Goal: Information Seeking & Learning: Learn about a topic

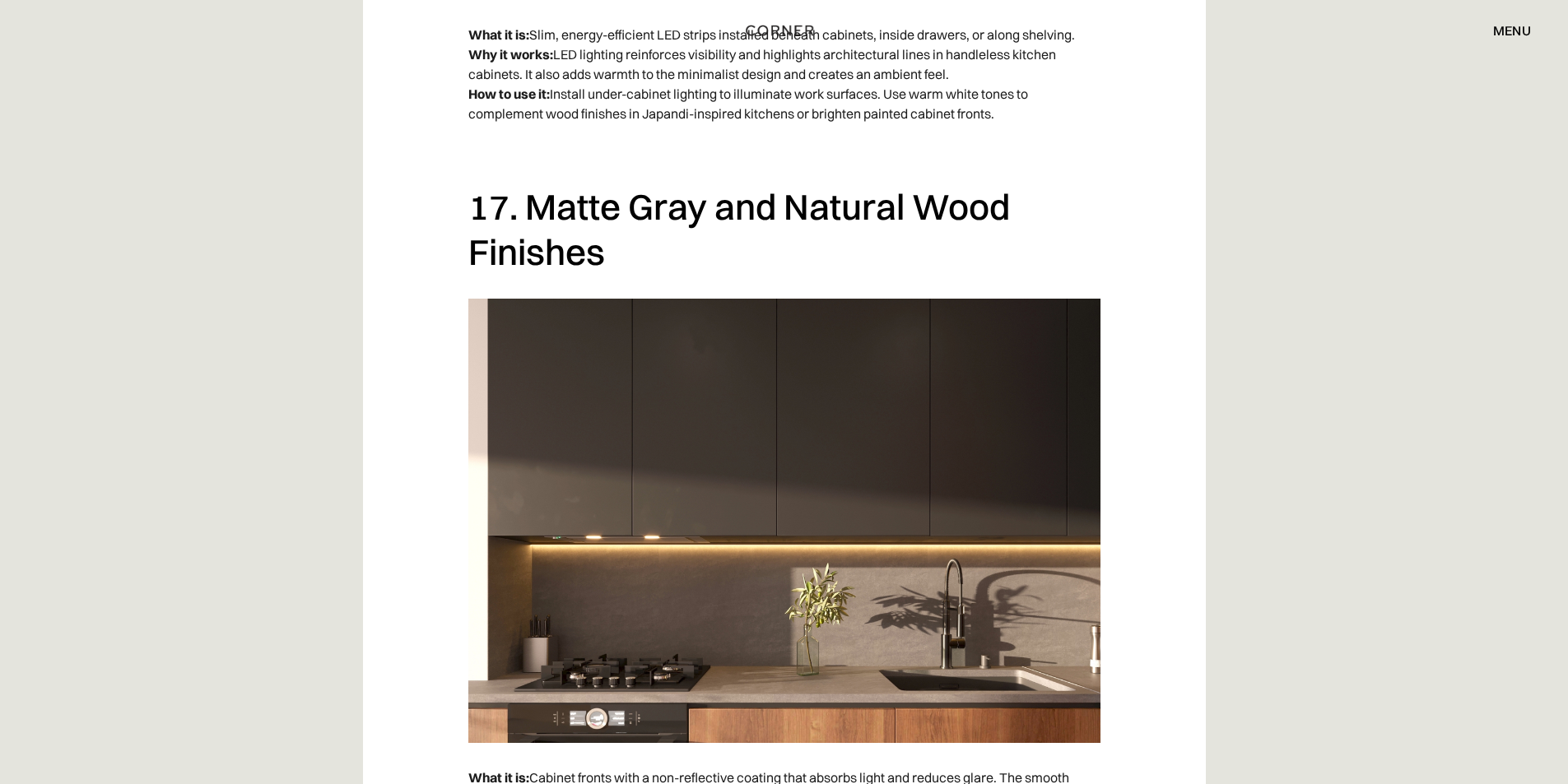
scroll to position [13080, 0]
drag, startPoint x: 847, startPoint y: 205, endPoint x: 860, endPoint y: 206, distance: 13.0
click at [860, 206] on h2 "17. Matte Gray and Natural Wood Finishes" at bounding box center [784, 230] width 633 height 89
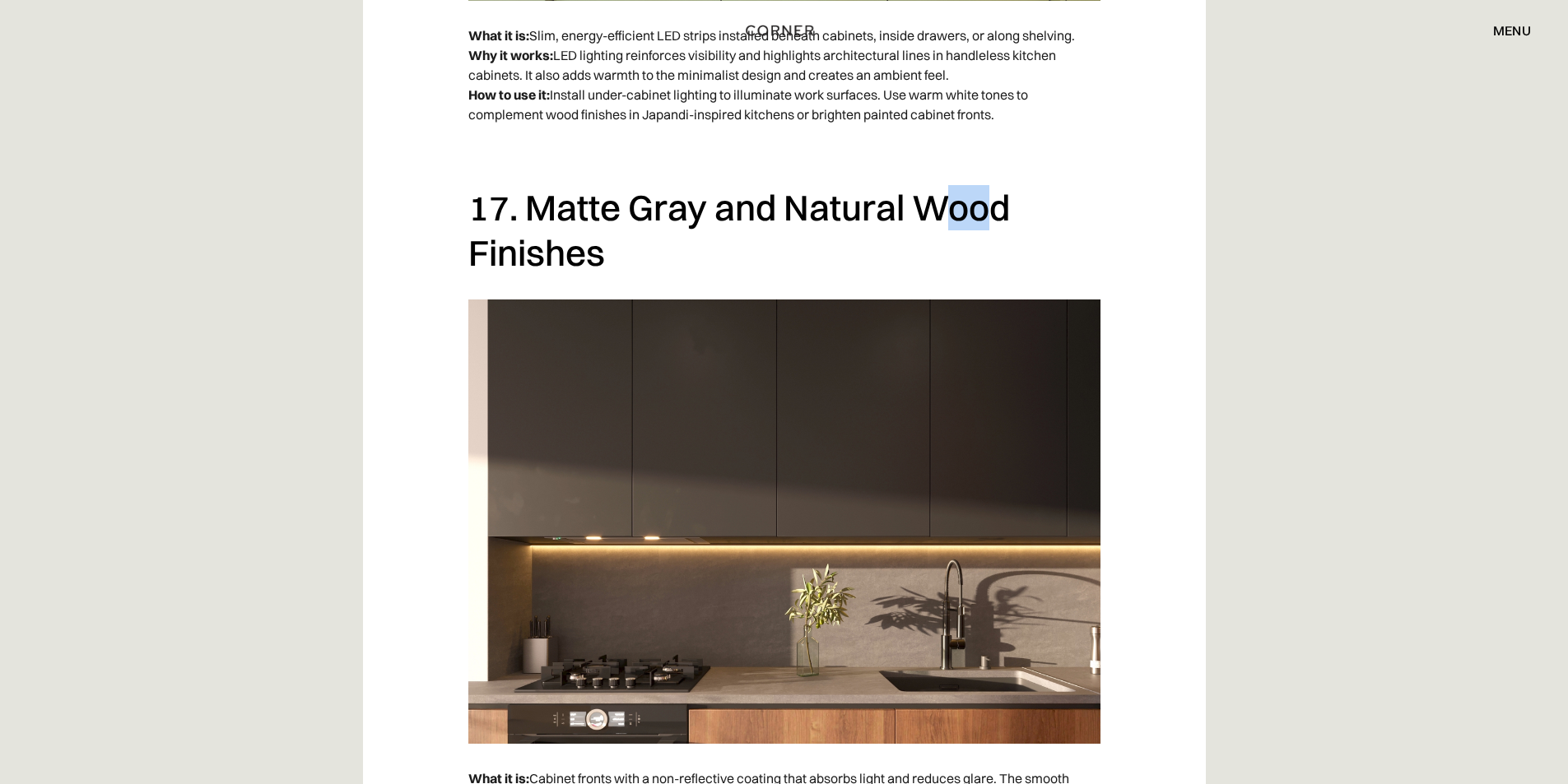
drag, startPoint x: 956, startPoint y: 211, endPoint x: 984, endPoint y: 212, distance: 28.0
click at [984, 212] on h2 "17. Matte Gray and Natural Wood Finishes" at bounding box center [784, 230] width 633 height 89
drag, startPoint x: 519, startPoint y: 256, endPoint x: 541, endPoint y: 257, distance: 22.0
click at [541, 257] on h2 "17. Matte Gray and Natural Wood Finishes" at bounding box center [784, 230] width 633 height 89
click at [580, 211] on h2 "17. Matte Gray and Natural Wood Finishes" at bounding box center [784, 230] width 633 height 89
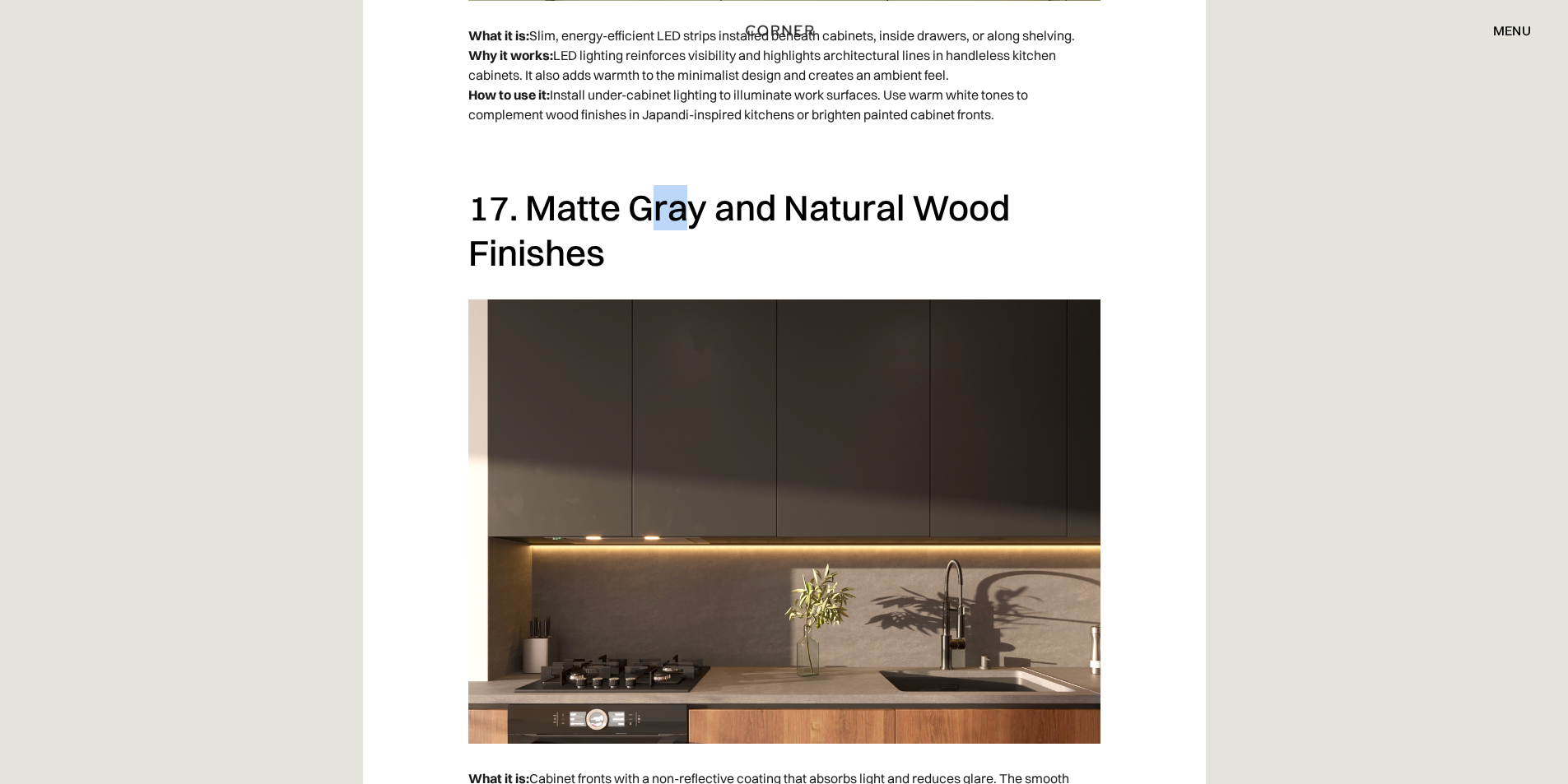
drag, startPoint x: 668, startPoint y: 210, endPoint x: 682, endPoint y: 211, distance: 14.0
click at [682, 211] on h2 "17. Matte Gray and Natural Wood Finishes" at bounding box center [784, 230] width 633 height 89
click at [748, 209] on h2 "17. Matte Gray and Natural Wood Finishes" at bounding box center [784, 230] width 633 height 89
drag, startPoint x: 836, startPoint y: 206, endPoint x: 865, endPoint y: 207, distance: 29.0
click at [865, 207] on h2 "17. Matte Gray and Natural Wood Finishes" at bounding box center [784, 230] width 633 height 89
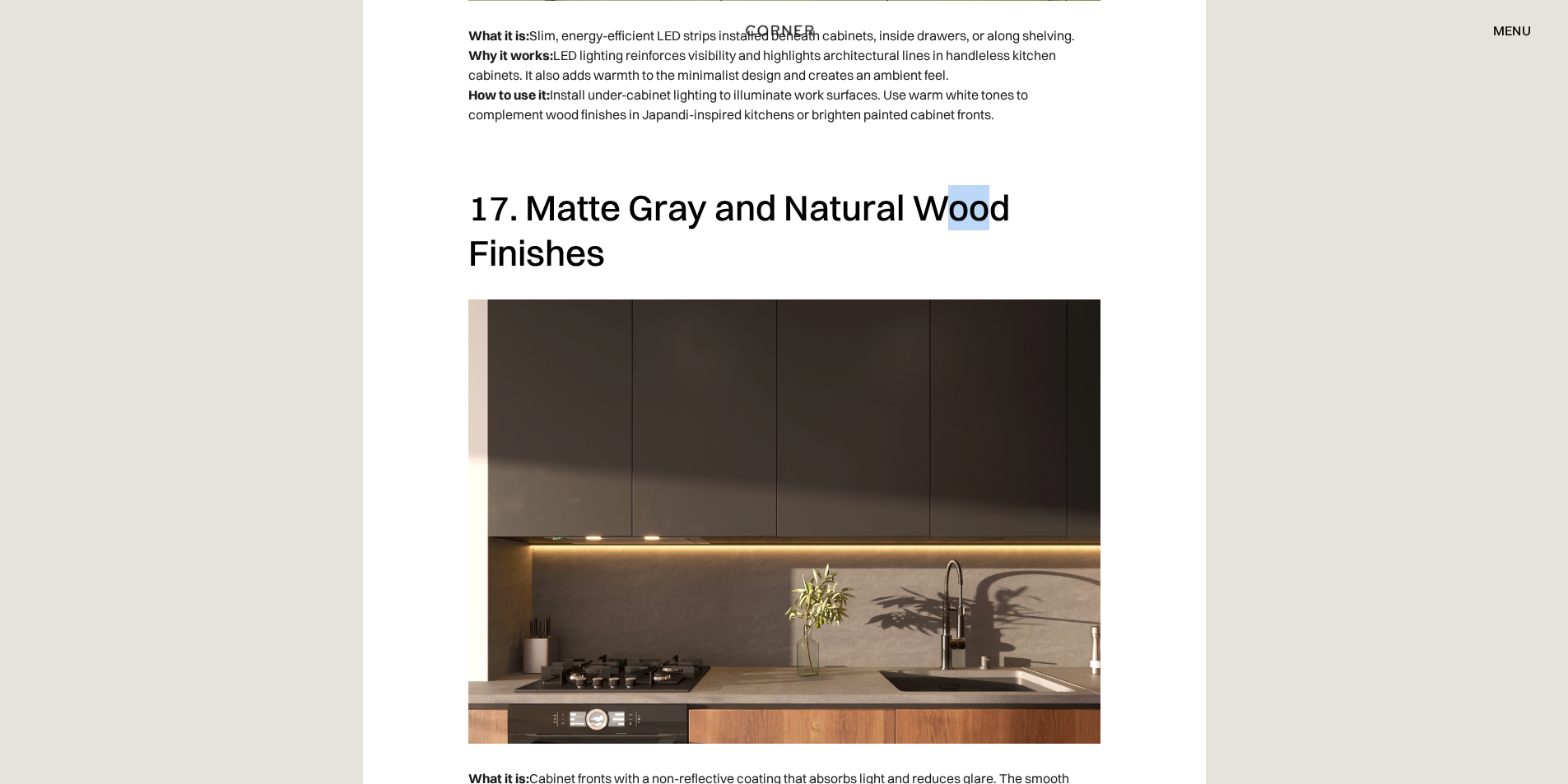
click at [958, 216] on h2 "17. Matte Gray and Natural Wood Finishes" at bounding box center [784, 230] width 633 height 89
click at [869, 103] on p "What it is: Slim, energy-efficient LED strips installed beneath cabinets, insid…" at bounding box center [784, 75] width 633 height 115
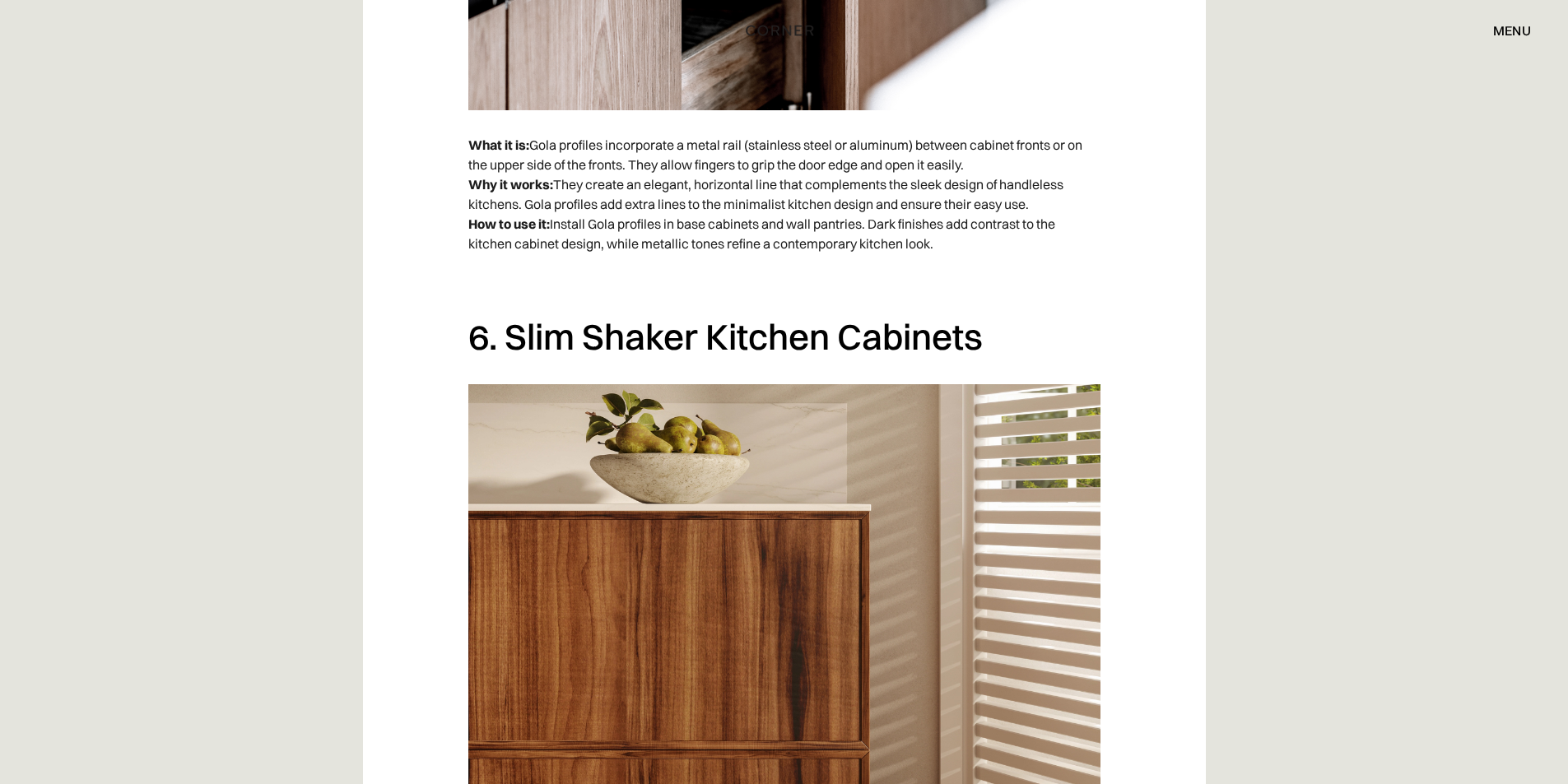
scroll to position [4175, 0]
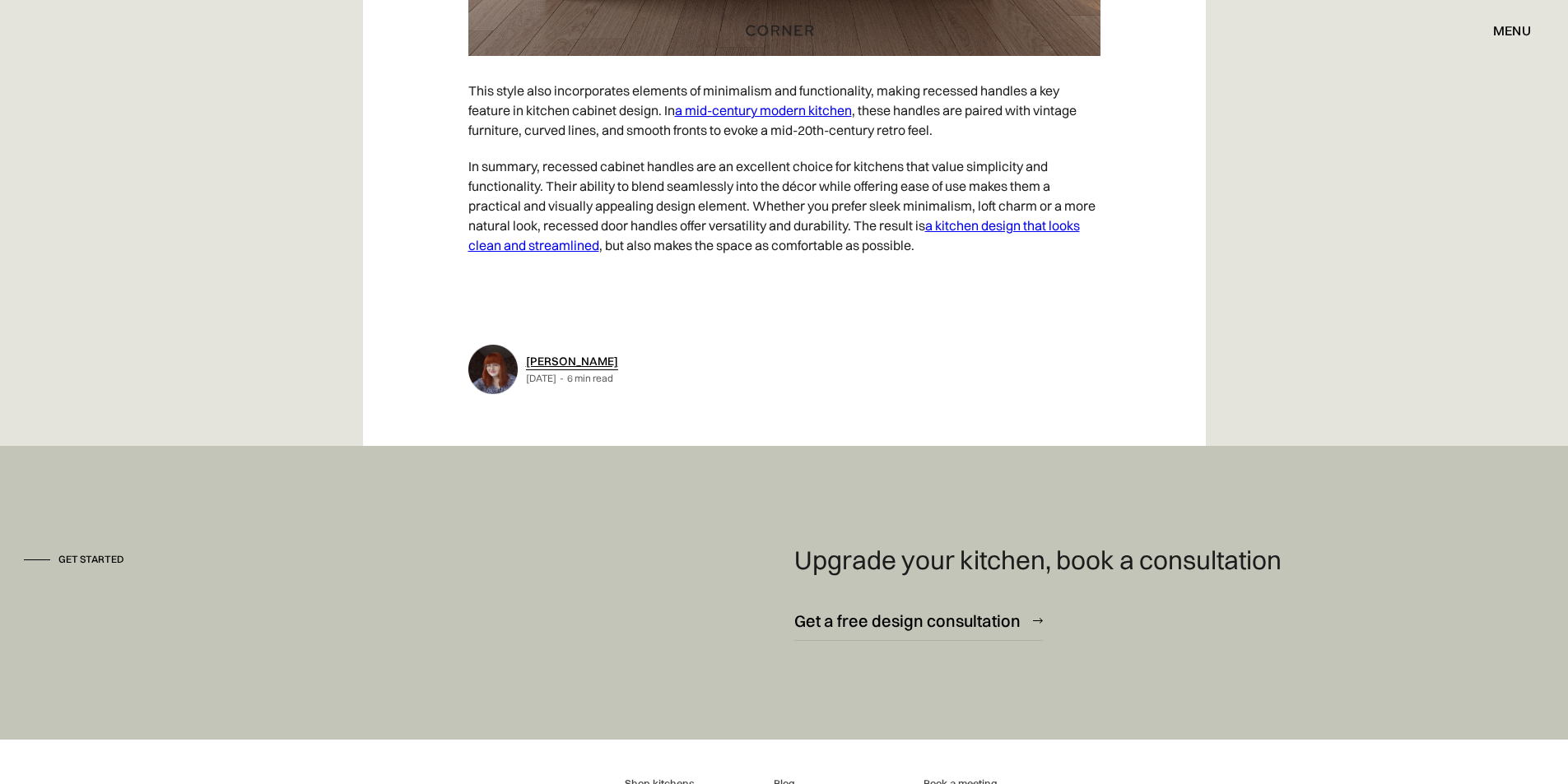
scroll to position [9543, 0]
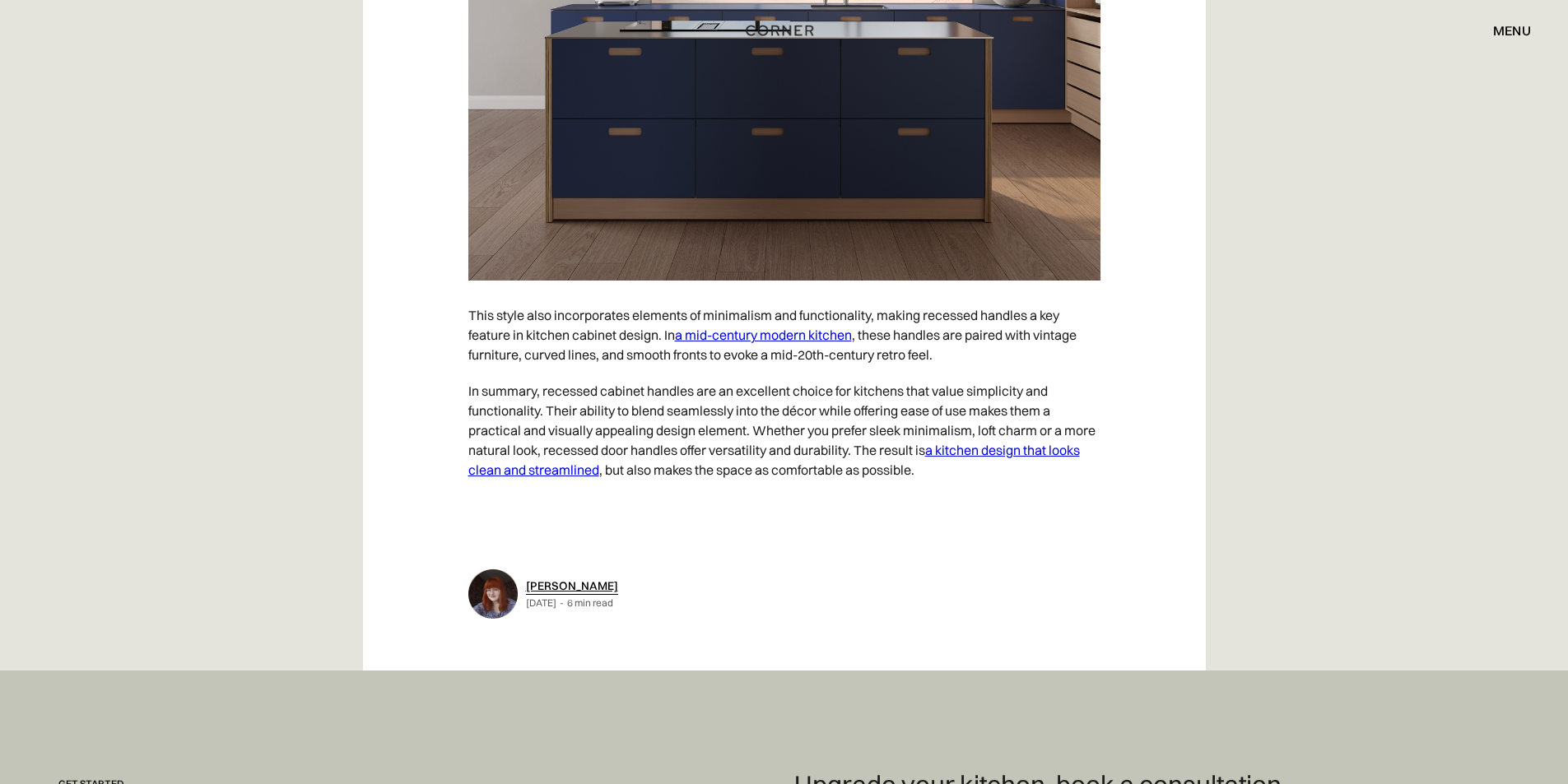
scroll to position [9049, 0]
